Goal: Check status: Check status

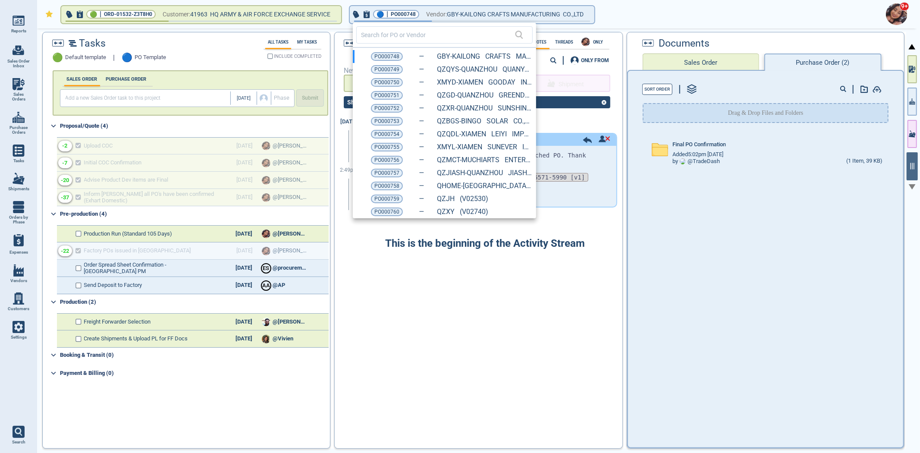
click at [732, 154] on div at bounding box center [460, 226] width 920 height 453
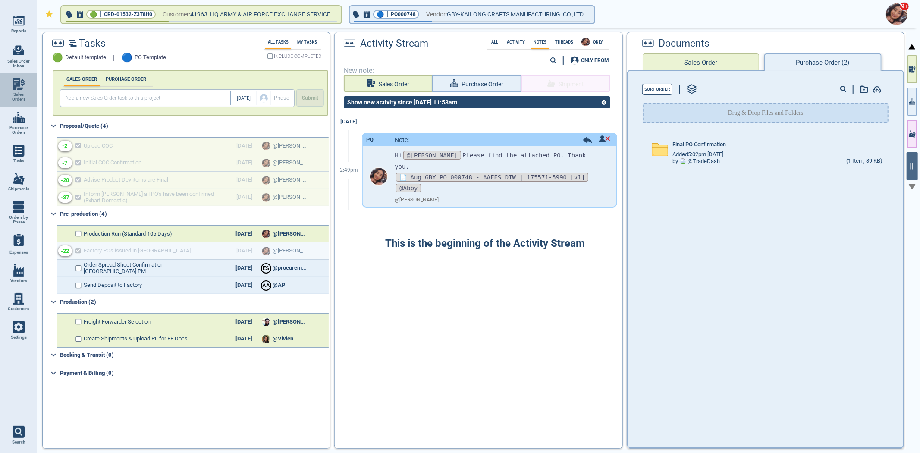
click at [9, 88] on link "Sales Orders" at bounding box center [18, 89] width 37 height 33
select select "50"
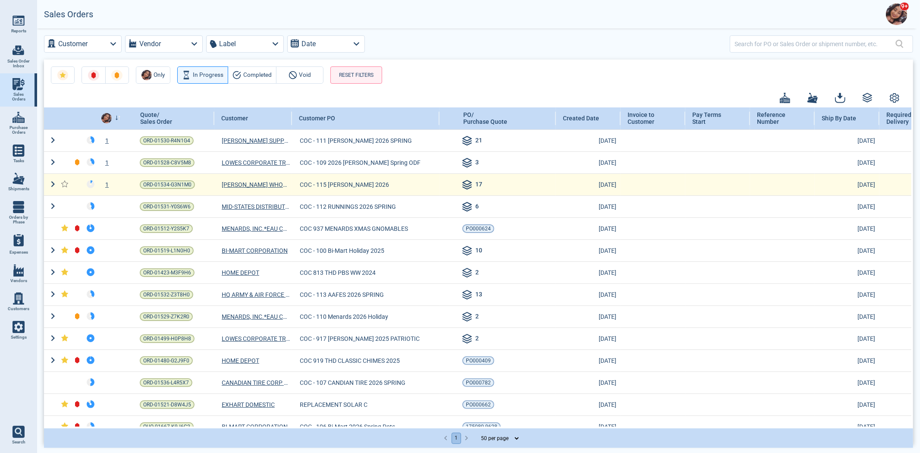
click at [109, 184] on div "1" at bounding box center [112, 184] width 28 height 9
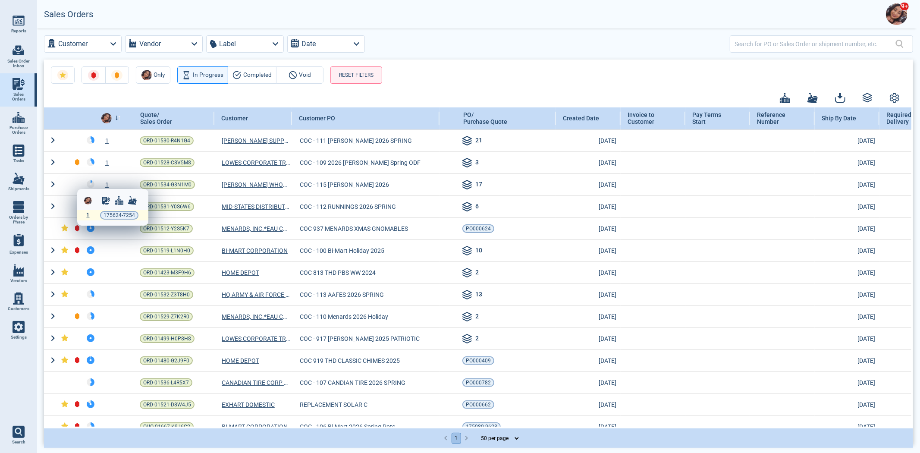
click at [87, 214] on span "1" at bounding box center [88, 215] width 3 height 6
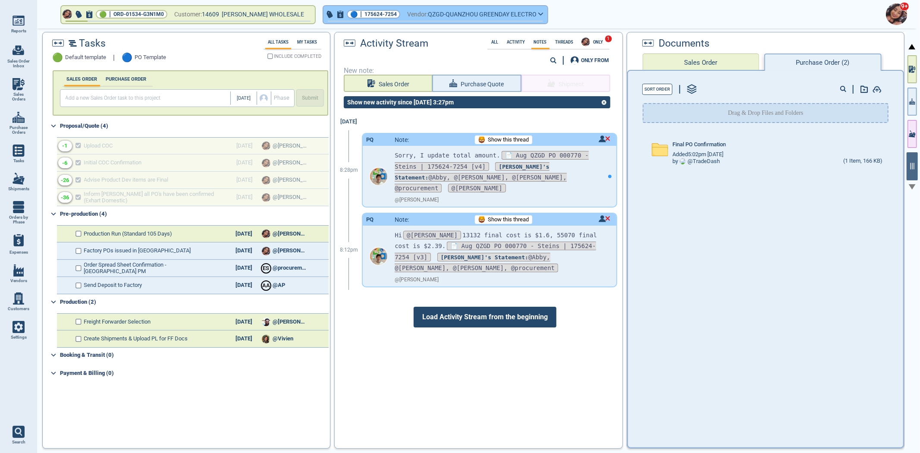
click at [376, 18] on span "175624-7254" at bounding box center [380, 14] width 32 height 9
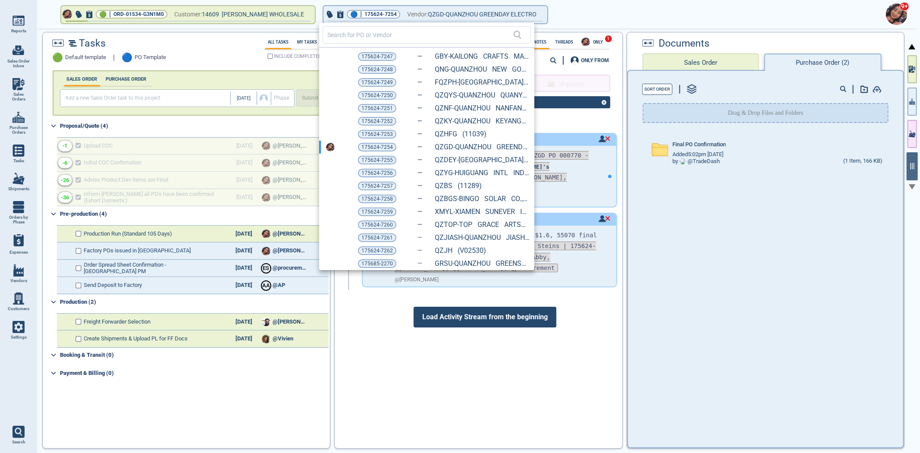
click at [598, 181] on div at bounding box center [460, 226] width 920 height 453
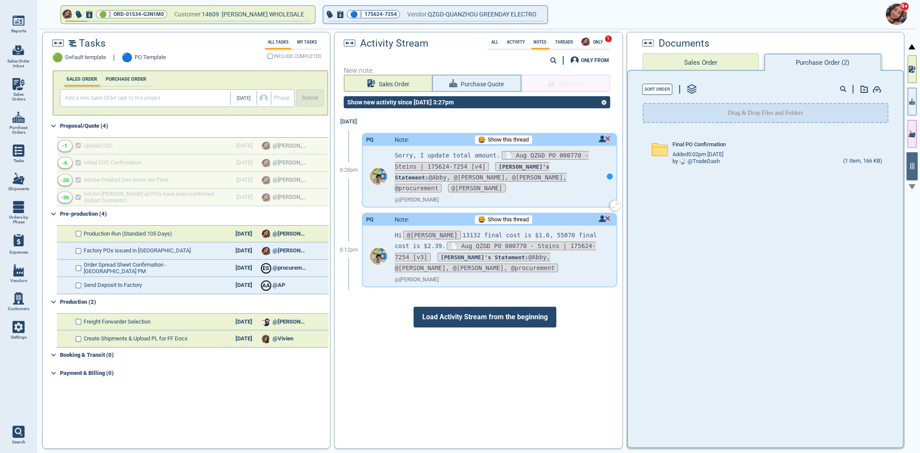
click at [607, 173] on div at bounding box center [610, 176] width 6 height 6
click at [601, 144] on div "PQ Note: Show this thread" at bounding box center [489, 140] width 253 height 12
click at [598, 138] on img at bounding box center [604, 138] width 12 height 7
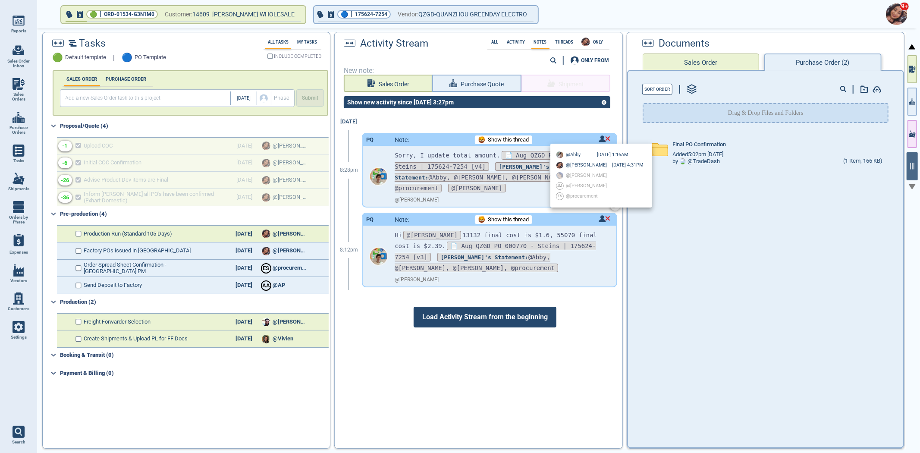
click at [598, 138] on div at bounding box center [460, 226] width 920 height 453
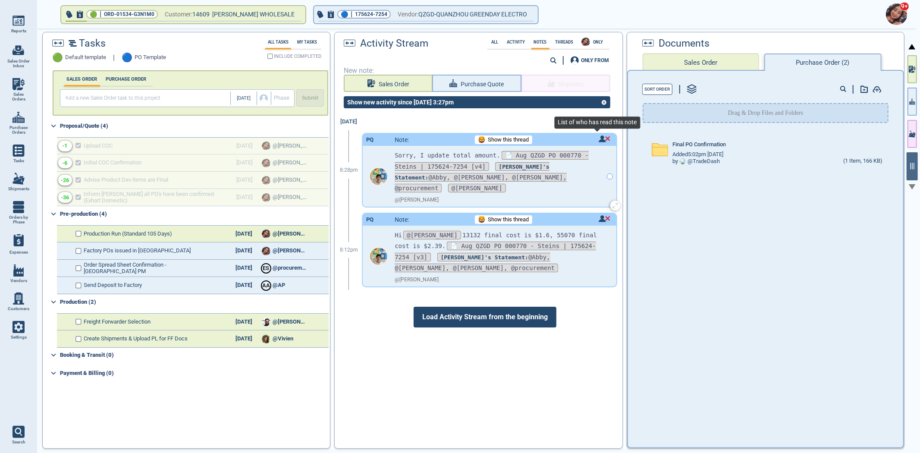
click at [598, 138] on img at bounding box center [604, 138] width 12 height 7
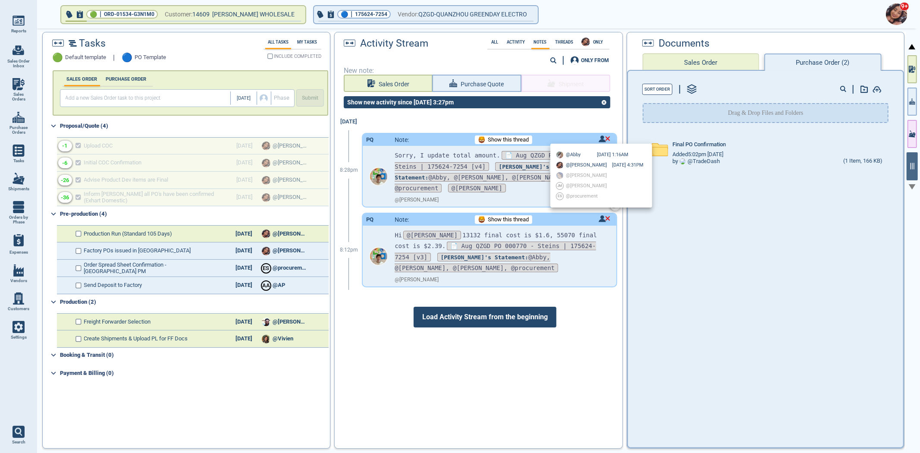
click at [598, 138] on div at bounding box center [460, 226] width 920 height 453
